Goal: Task Accomplishment & Management: Manage account settings

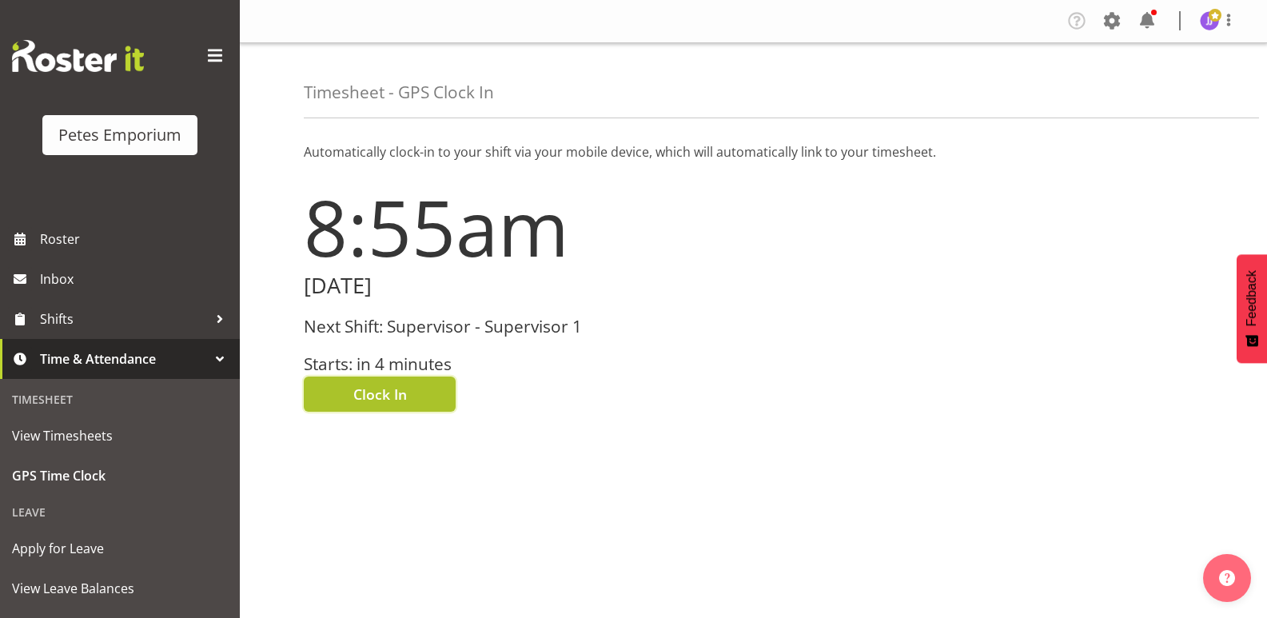
click at [366, 397] on span "Clock In" at bounding box center [380, 394] width 54 height 21
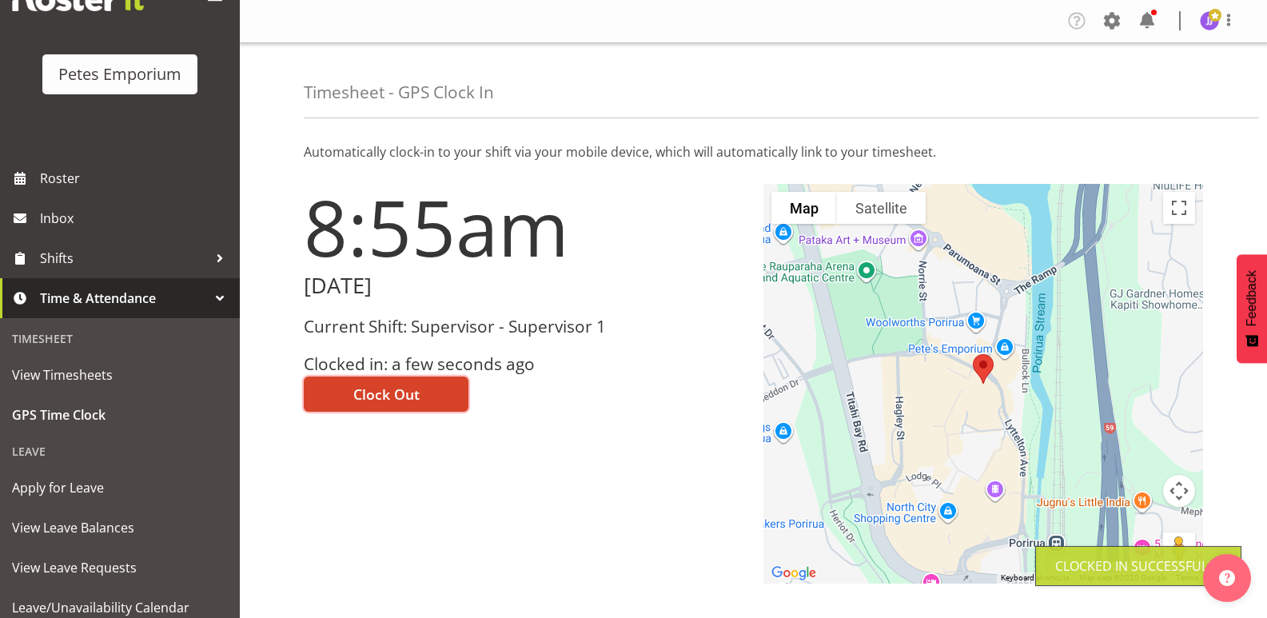
scroll to position [114, 0]
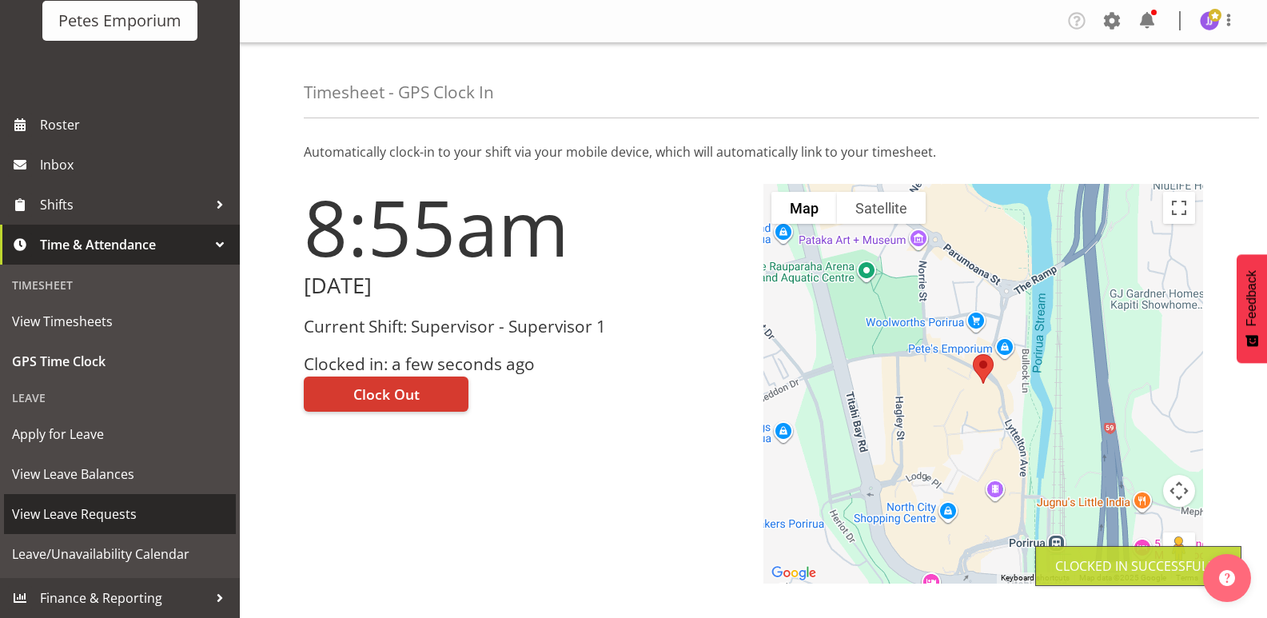
click at [122, 513] on span "View Leave Requests" at bounding box center [120, 514] width 216 height 24
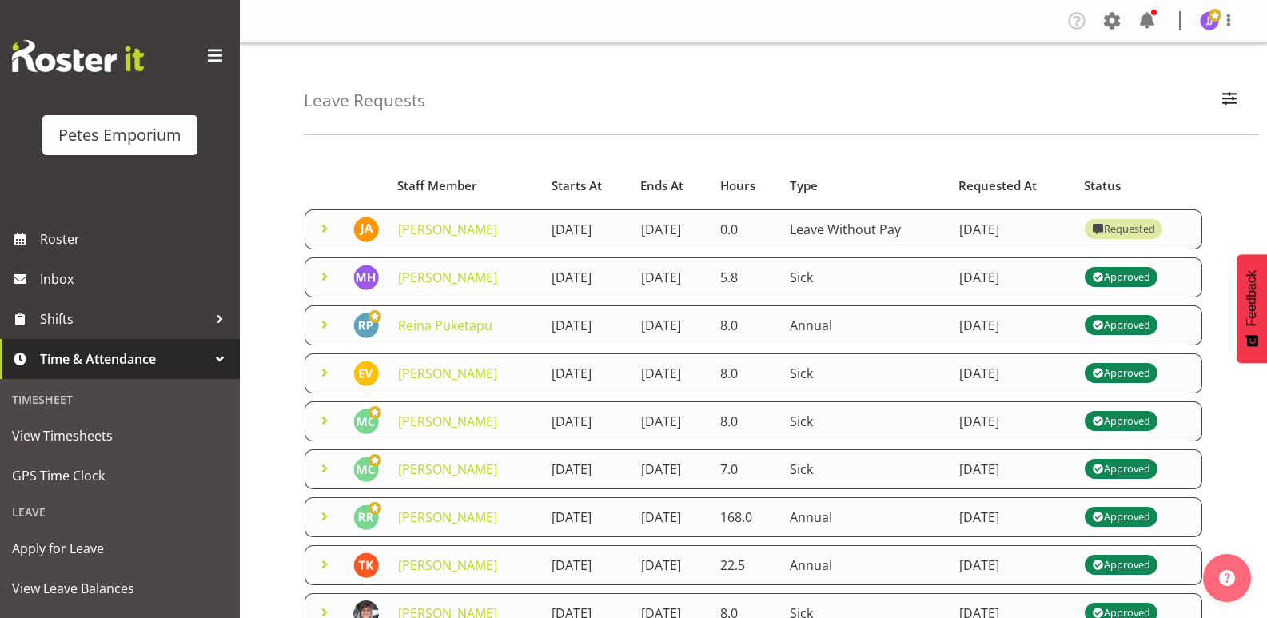
click at [1209, 30] on img at bounding box center [1209, 20] width 19 height 19
click at [1152, 82] on link "Log Out" at bounding box center [1162, 84] width 154 height 29
